Goal: Information Seeking & Learning: Learn about a topic

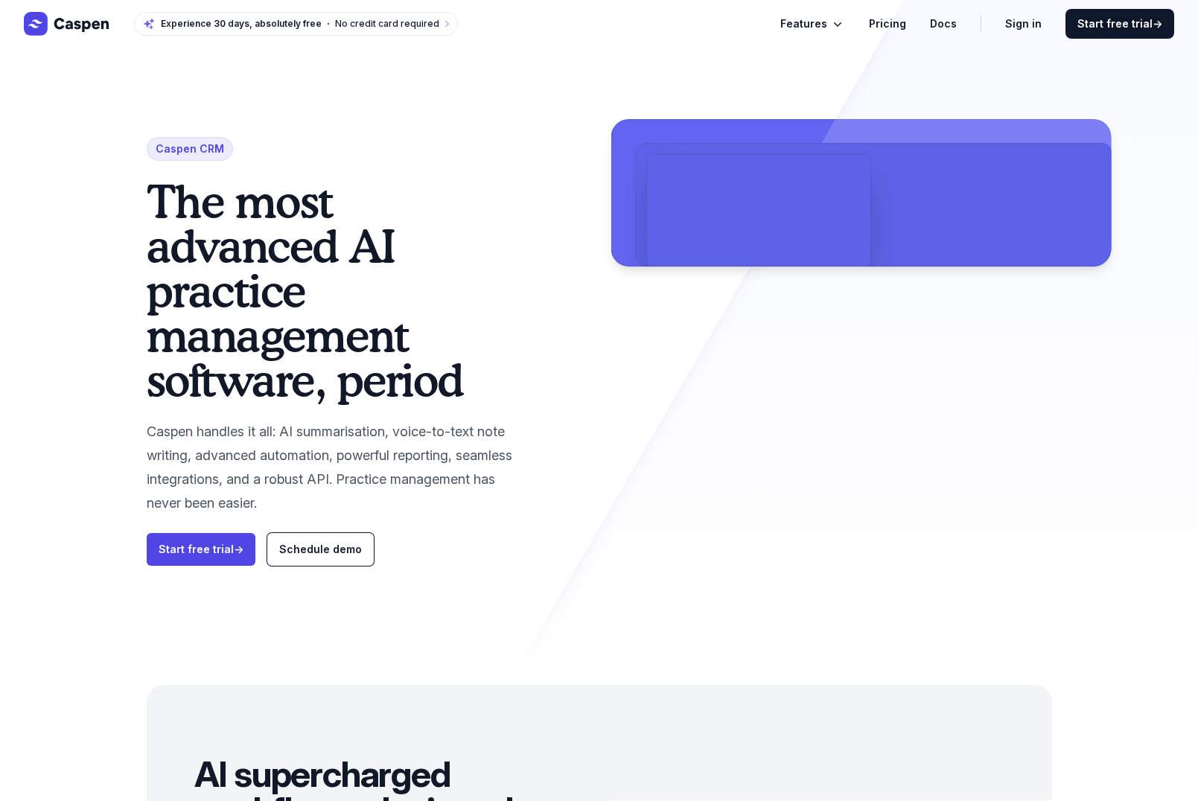
click at [905, 28] on link "Pricing" at bounding box center [887, 24] width 37 height 18
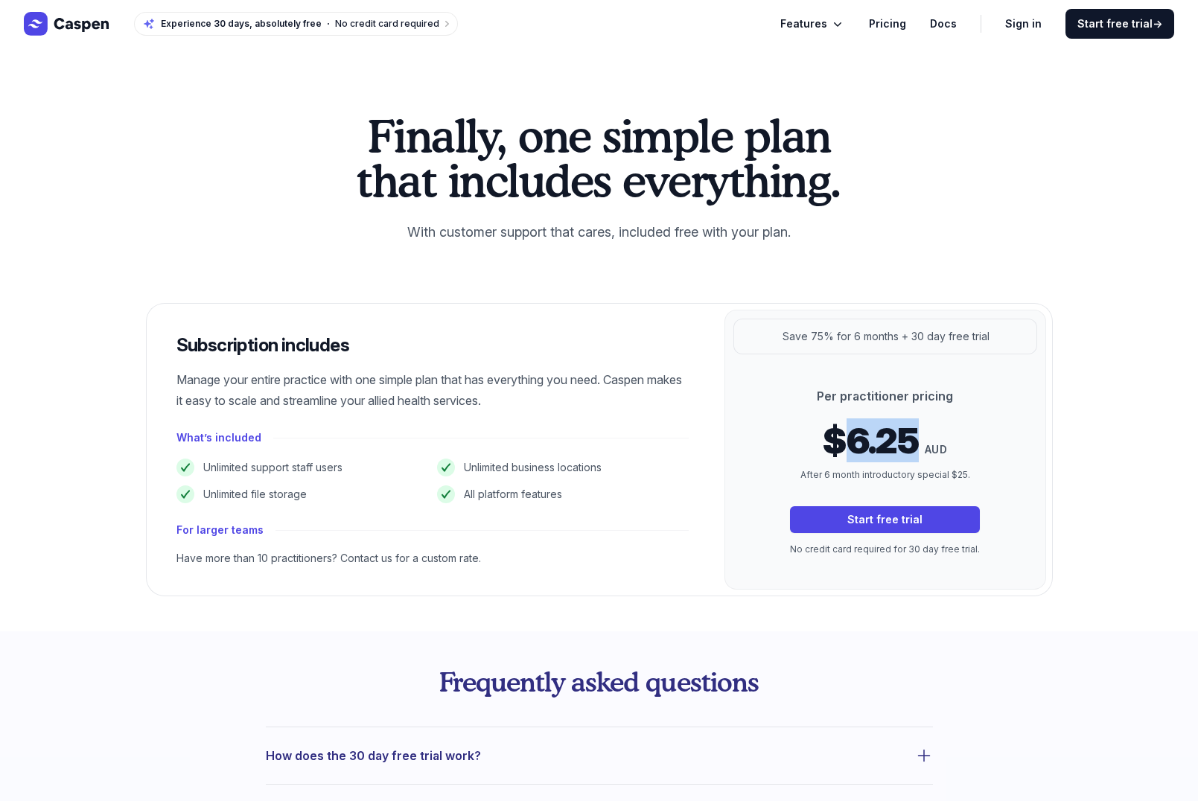
drag, startPoint x: 852, startPoint y: 435, endPoint x: 912, endPoint y: 441, distance: 60.5
click at [912, 441] on span "$6.25" at bounding box center [870, 441] width 96 height 36
click at [1107, 442] on div "Finally, one simple plan that includes everything. With customer support that c…" at bounding box center [599, 340] width 1198 height 584
